Goal: Information Seeking & Learning: Learn about a topic

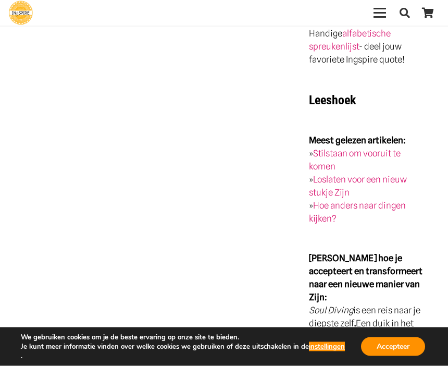
scroll to position [1507, 0]
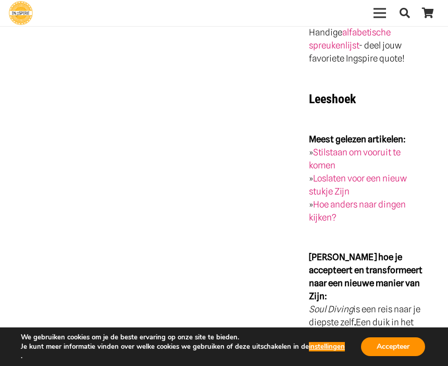
click at [389, 199] on link "Hoe anders naar dingen kijken?" at bounding box center [357, 210] width 97 height 23
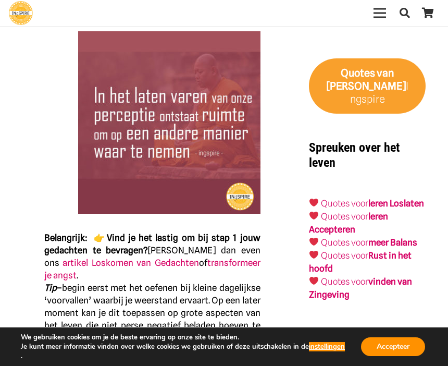
scroll to position [1205, 0]
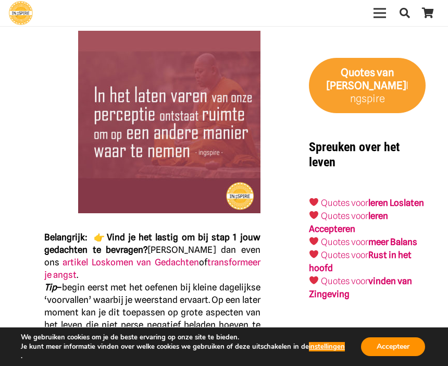
click at [345, 198] on link "Quotes voor" at bounding box center [344, 203] width 47 height 10
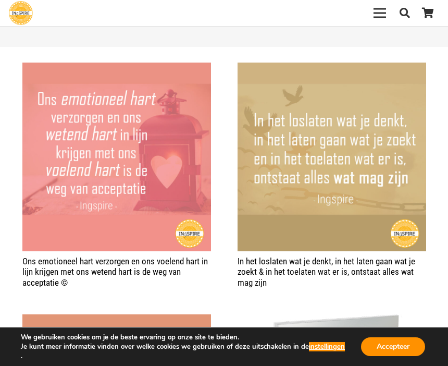
scroll to position [687, 0]
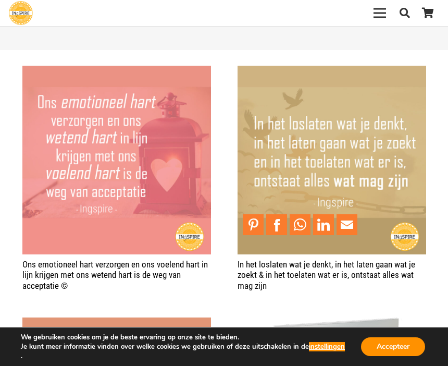
click at [368, 158] on img "In het loslaten wat je denkt, in het laten gaan wat je zoekt & in het toelaten …" at bounding box center [332, 160] width 189 height 189
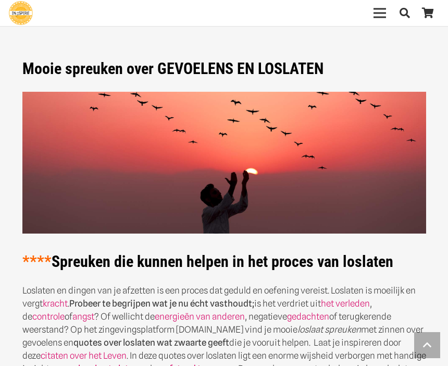
scroll to position [723, 0]
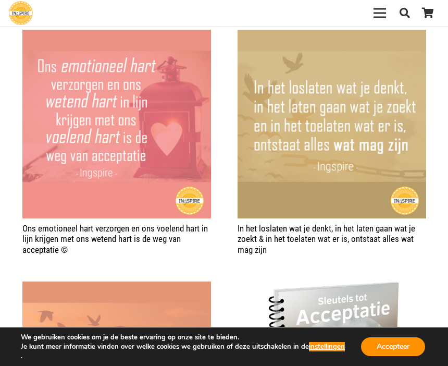
click at [381, 13] on div "Menu" at bounding box center [380, 14] width 13 height 2
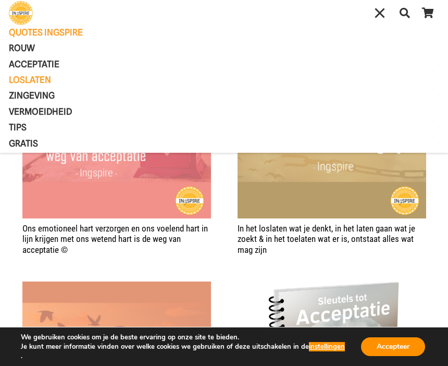
click at [55, 65] on span "Acceptatie" at bounding box center [43, 64] width 68 height 10
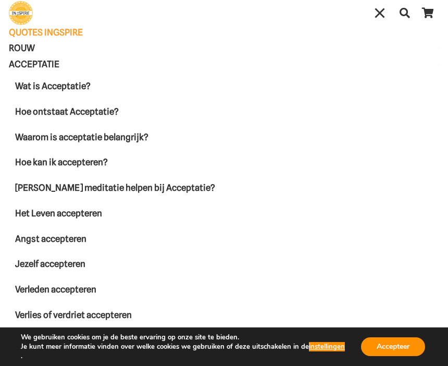
click at [96, 162] on span "Hoe kan ik accepteren?" at bounding box center [61, 162] width 93 height 10
